Goal: Information Seeking & Learning: Check status

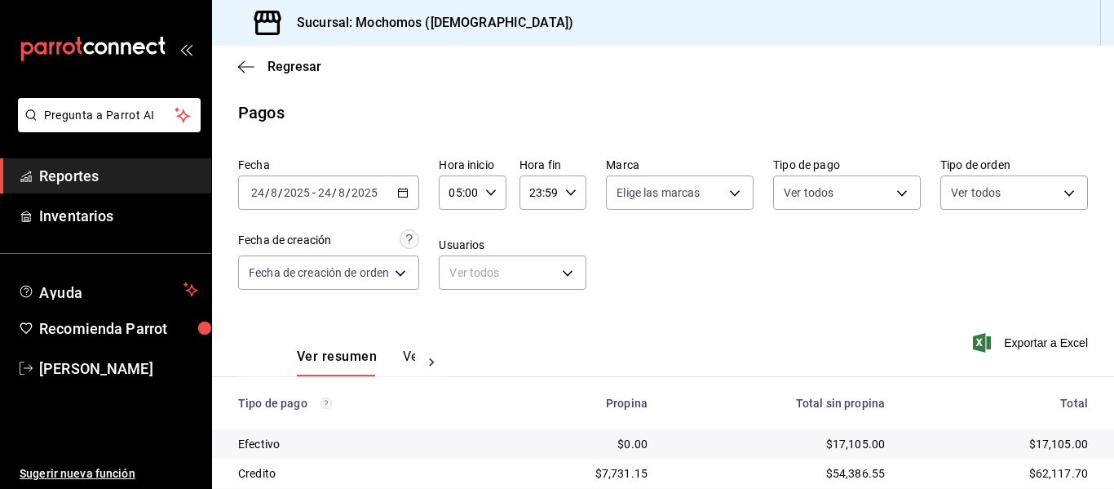
scroll to position [232, 0]
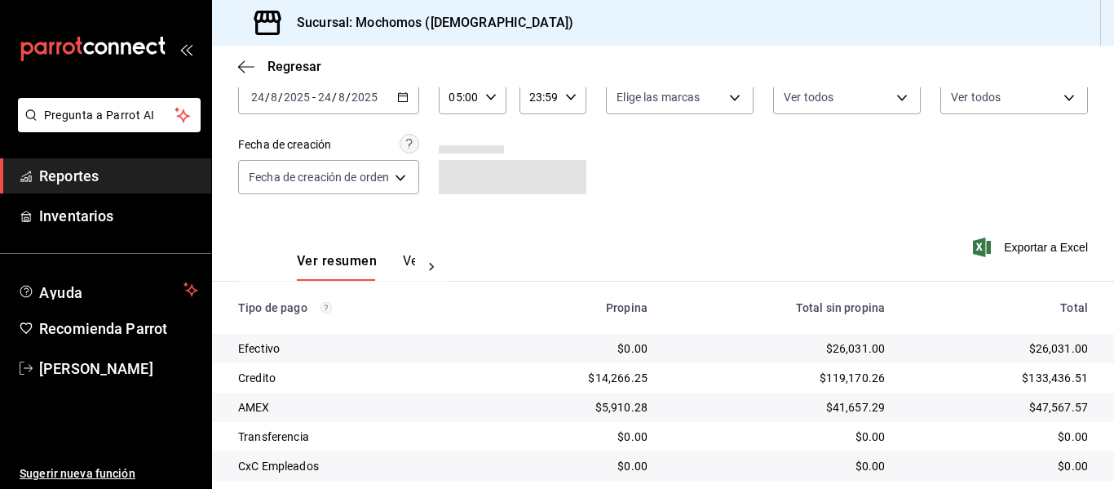
scroll to position [232, 0]
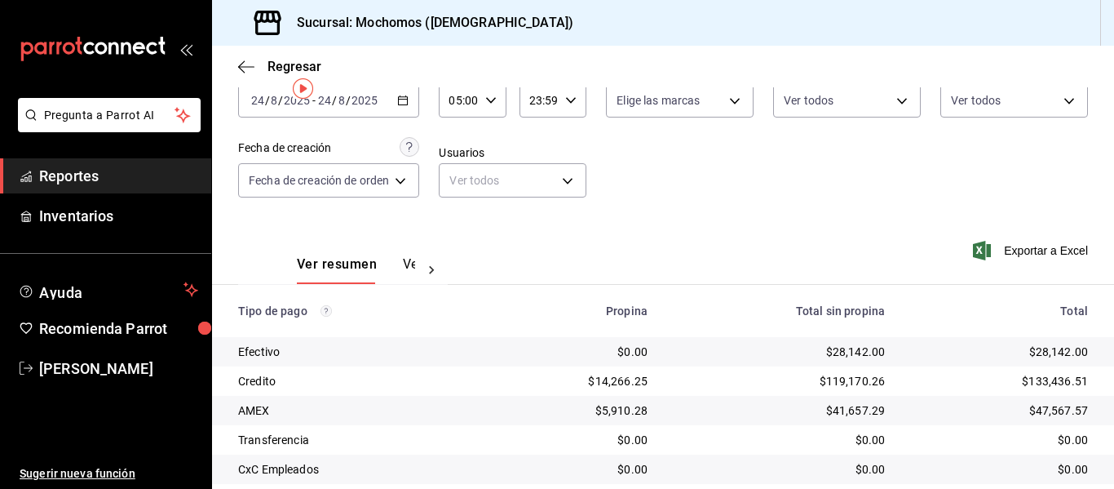
scroll to position [232, 0]
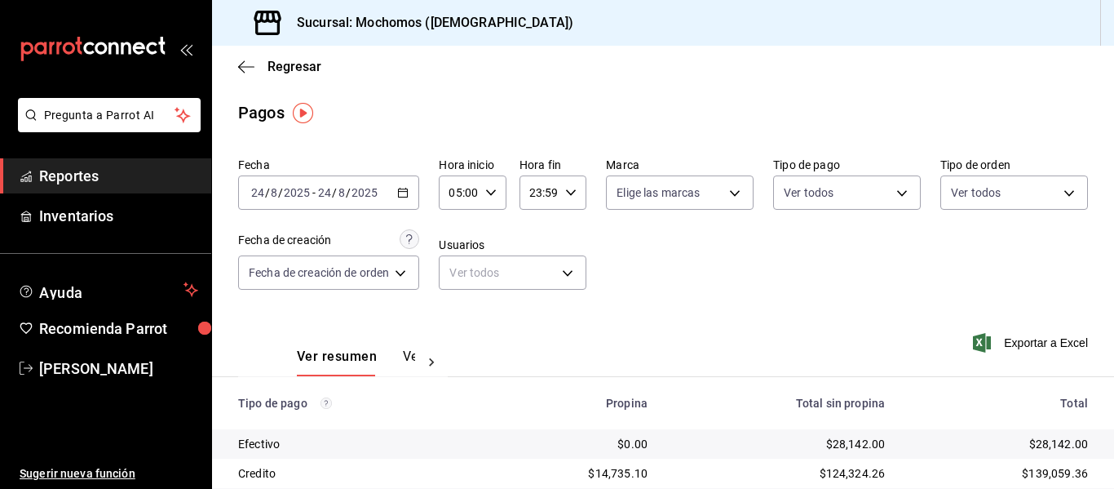
click at [701, 416] on th "Total sin propina" at bounding box center [779, 403] width 237 height 52
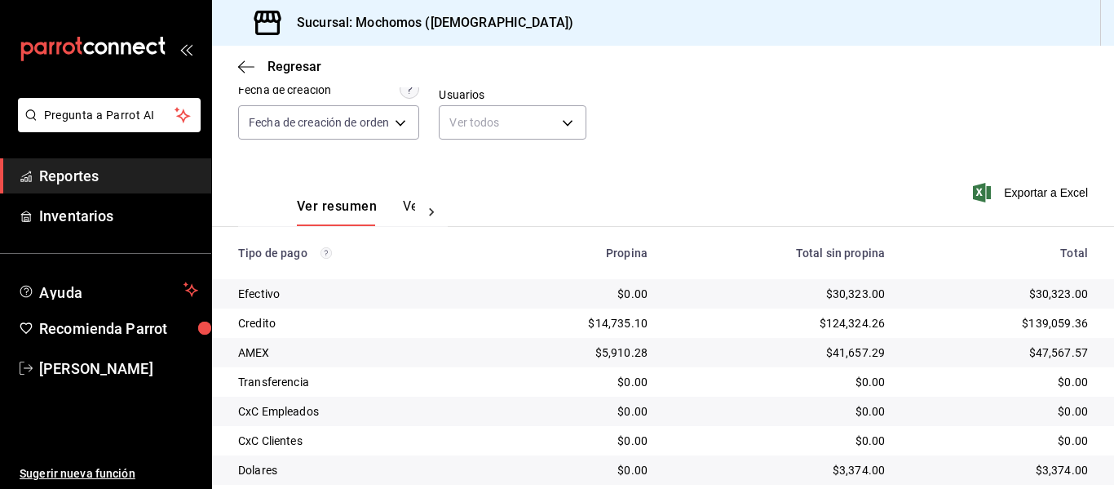
scroll to position [232, 0]
